Goal: Navigation & Orientation: Understand site structure

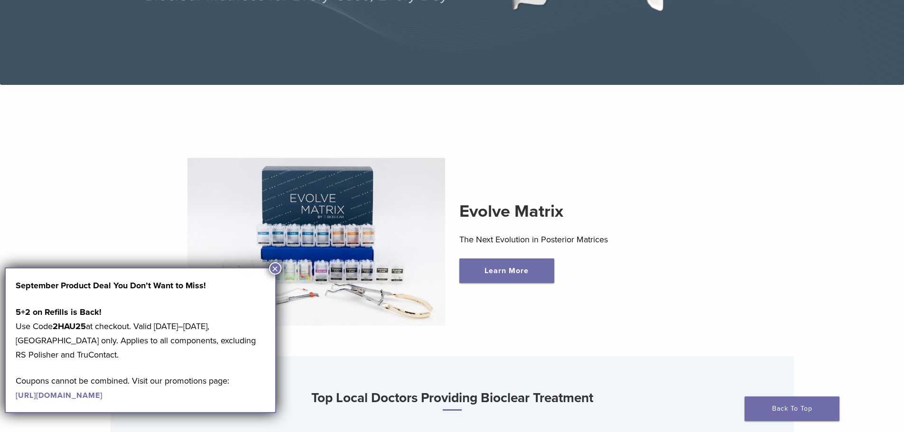
scroll to position [285, 0]
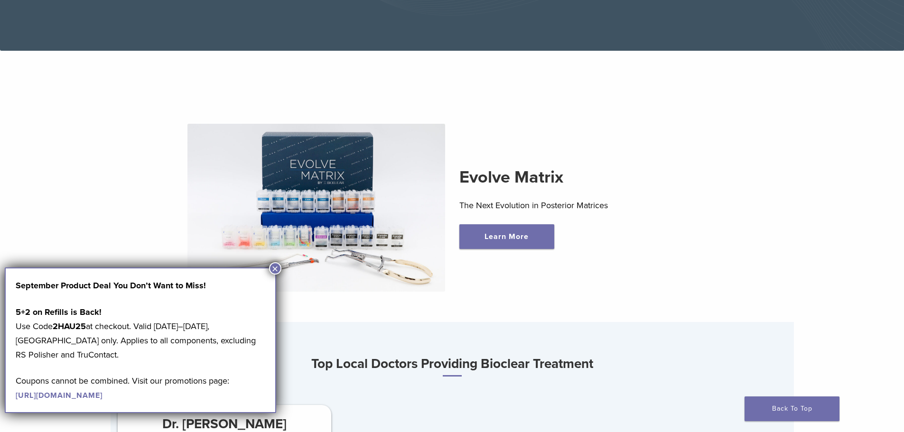
click at [277, 271] on button "×" at bounding box center [275, 268] width 12 height 12
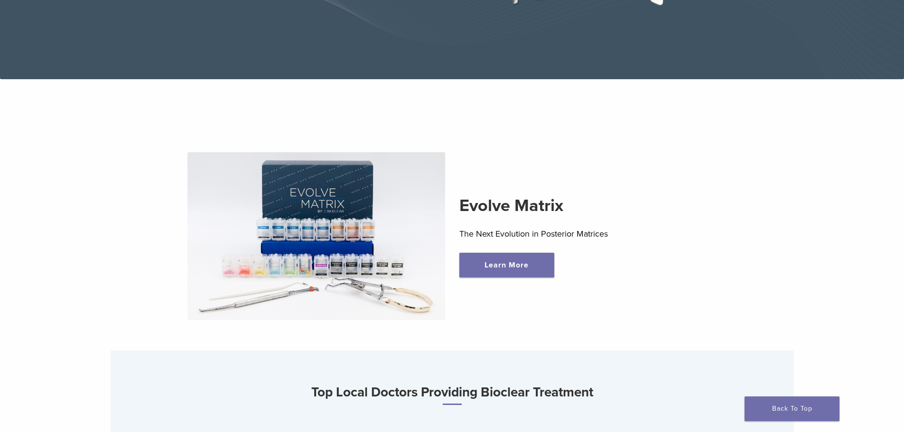
scroll to position [0, 0]
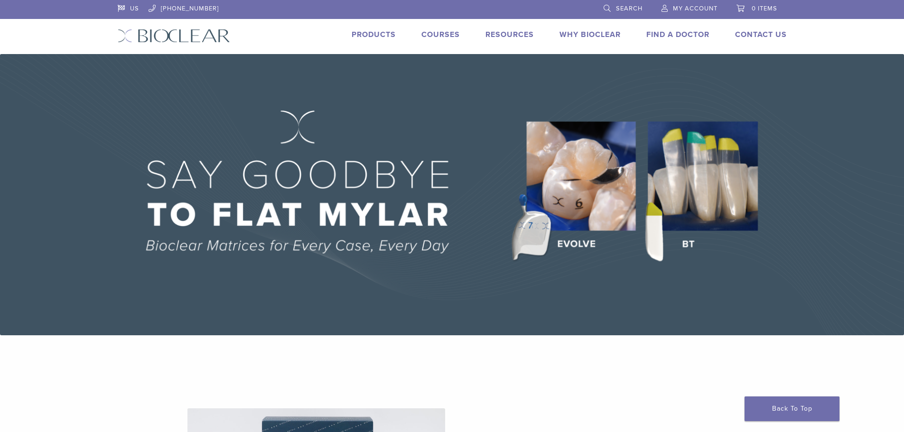
click at [597, 34] on link "Why Bioclear" at bounding box center [590, 34] width 61 height 9
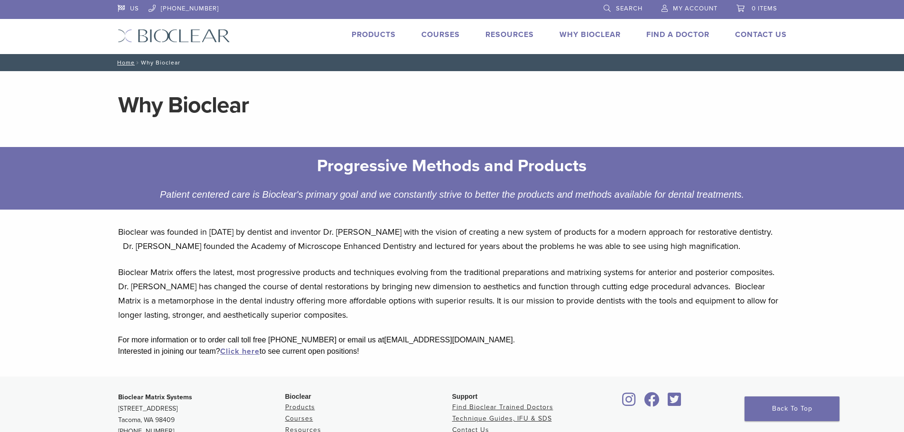
click at [387, 35] on link "Products" at bounding box center [374, 34] width 44 height 9
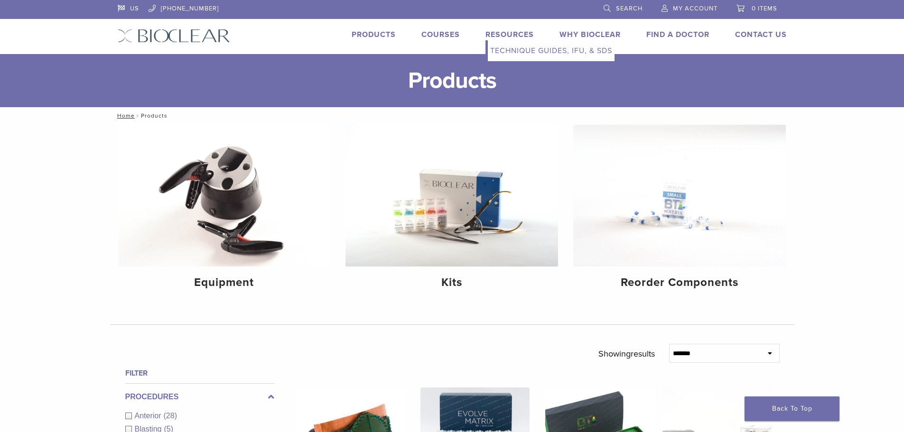
click at [512, 36] on link "Resources" at bounding box center [510, 34] width 48 height 9
